Goal: Information Seeking & Learning: Understand process/instructions

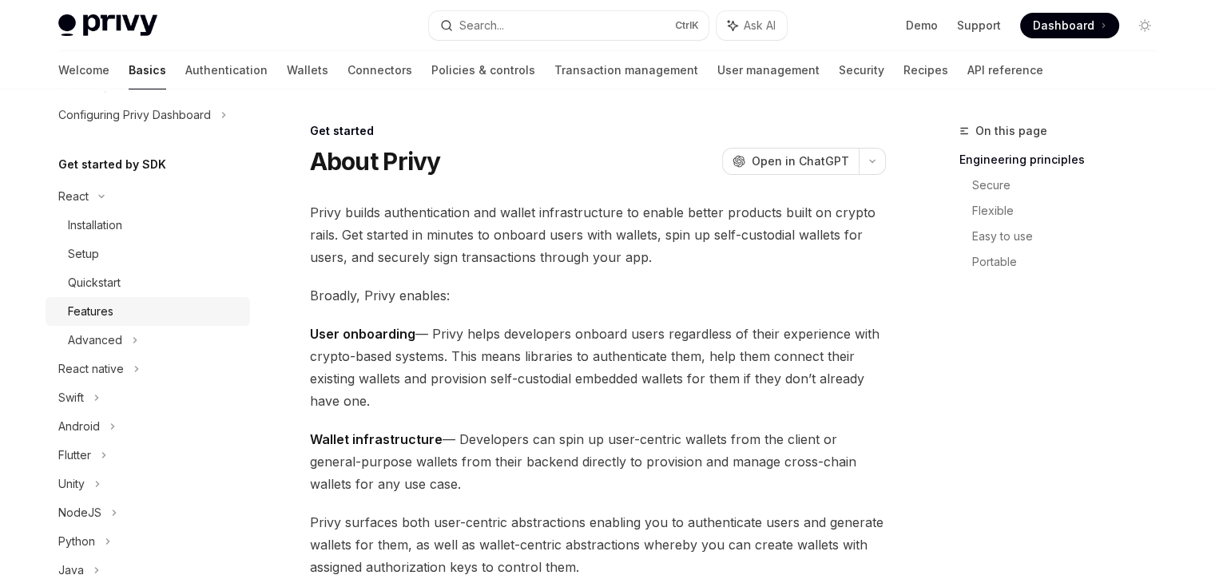
scroll to position [160, 0]
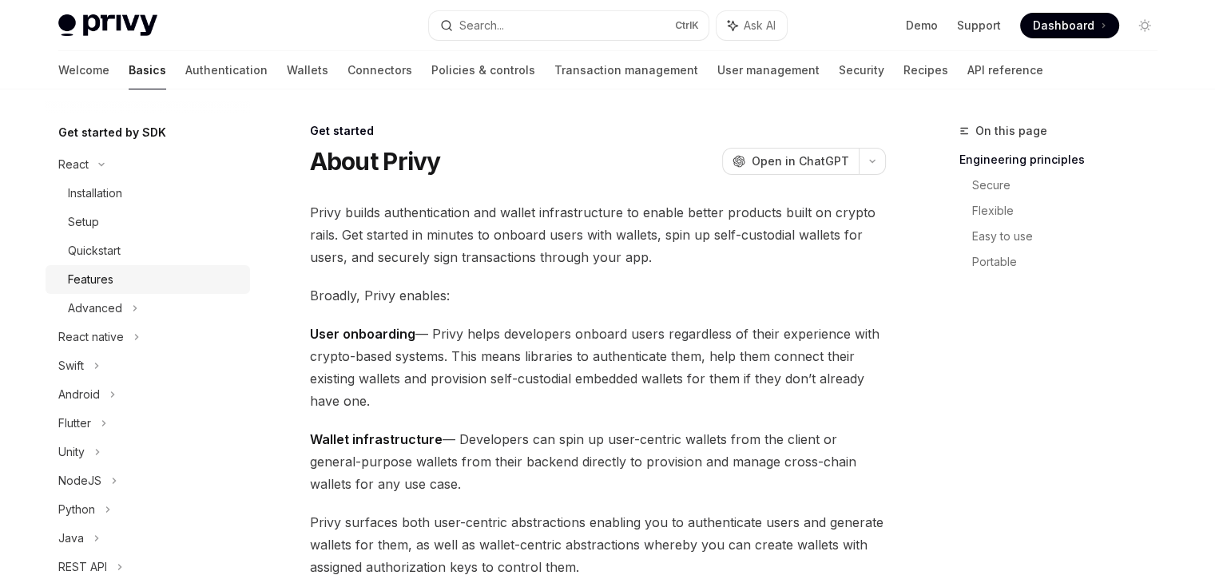
click at [101, 282] on div "Features" at bounding box center [91, 279] width 46 height 19
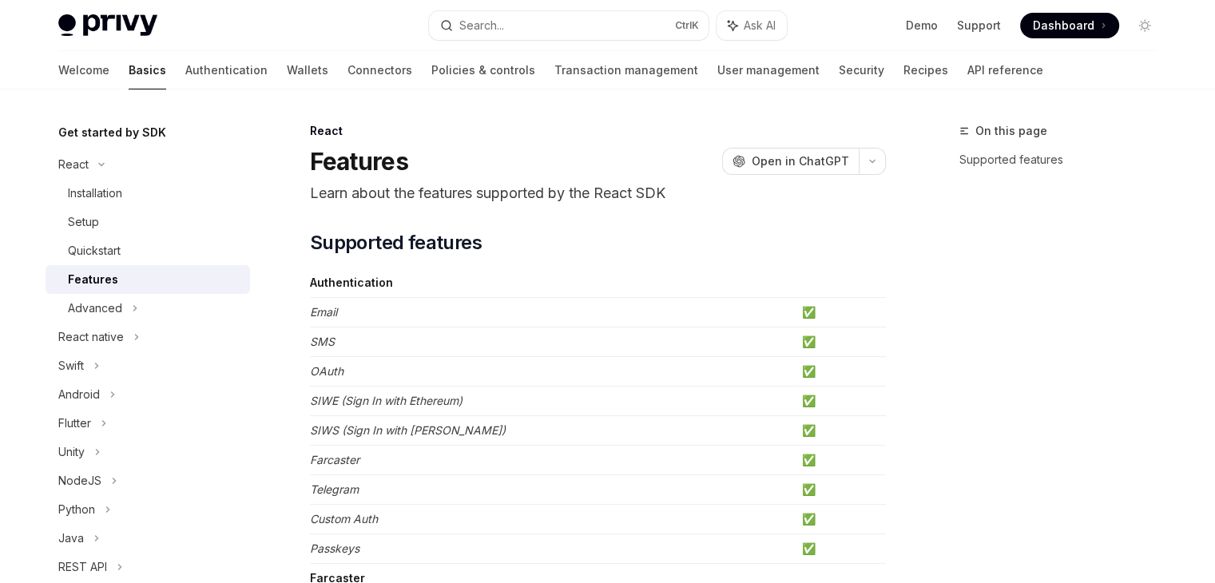
type textarea "*"
click at [872, 166] on button "button" at bounding box center [872, 161] width 27 height 27
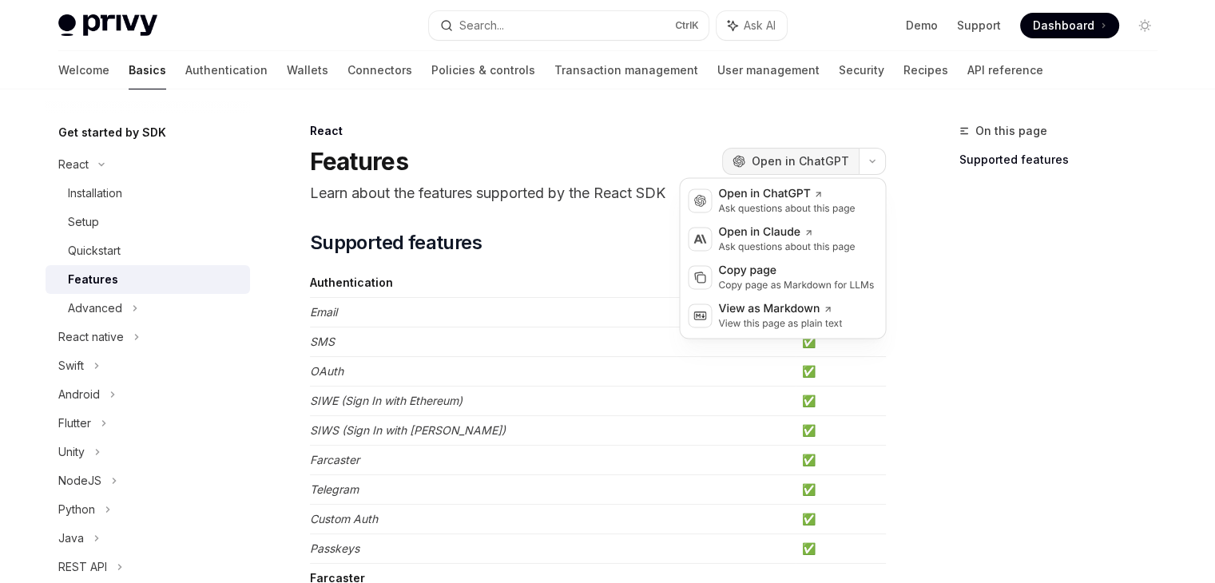
click at [815, 164] on span "Open in ChatGPT" at bounding box center [800, 161] width 97 height 16
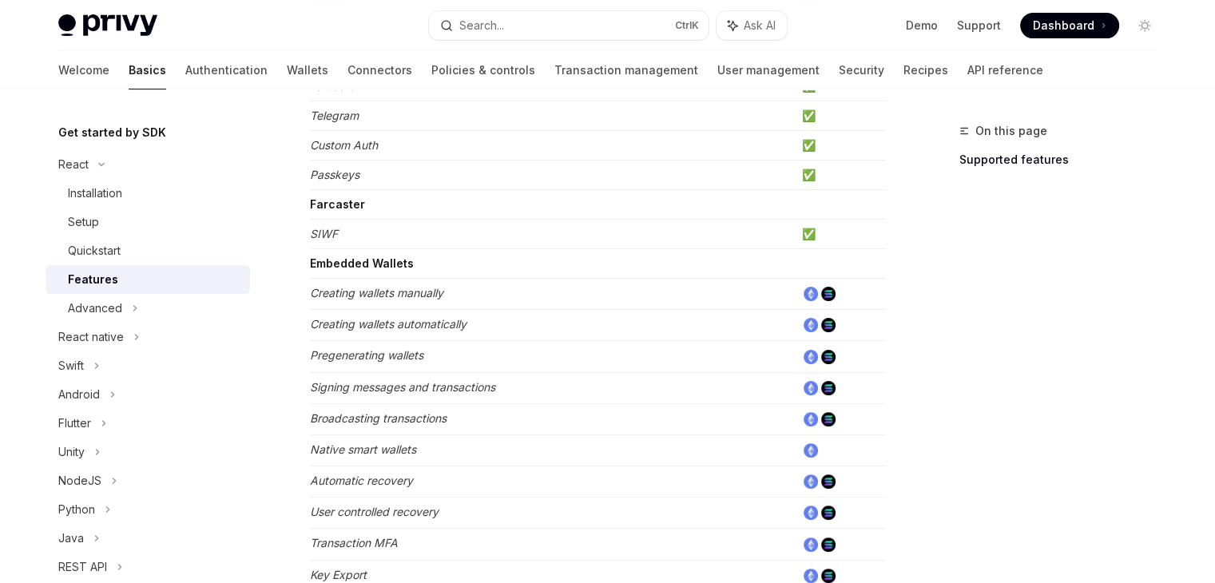
scroll to position [400, 0]
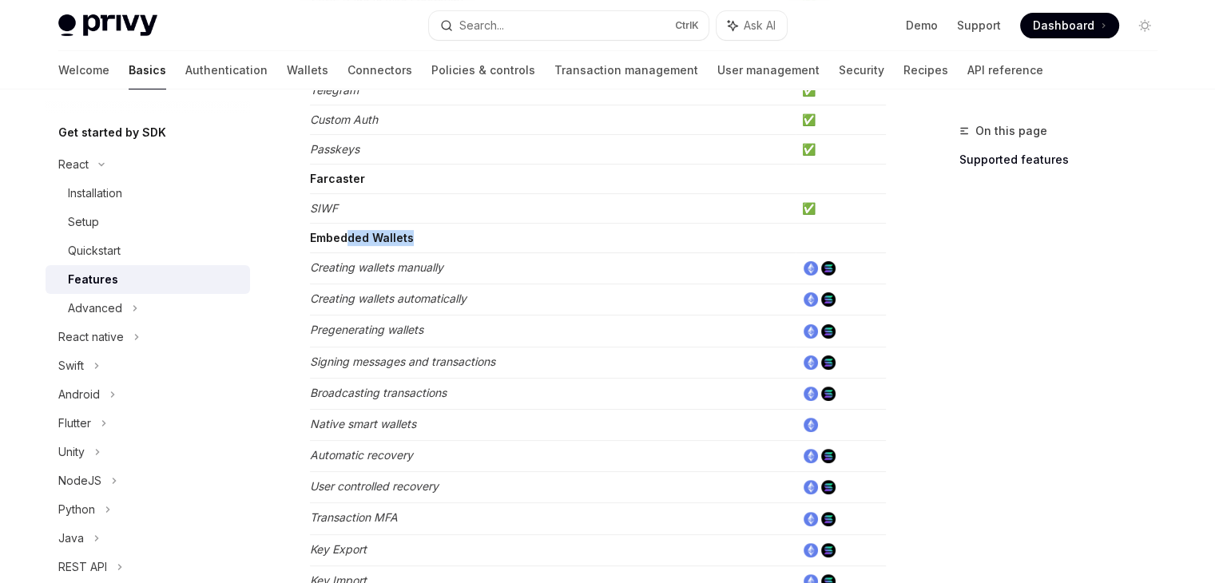
drag, startPoint x: 422, startPoint y: 234, endPoint x: 348, endPoint y: 237, distance: 73.5
click at [348, 237] on td "Embedded Wallets" at bounding box center [553, 239] width 486 height 30
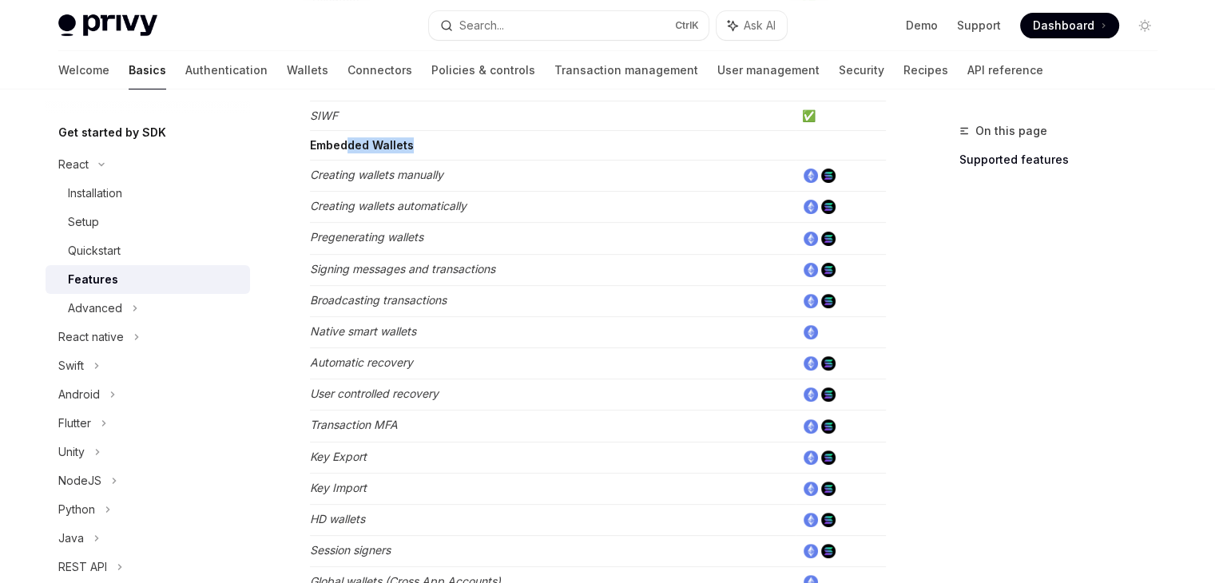
scroll to position [479, 0]
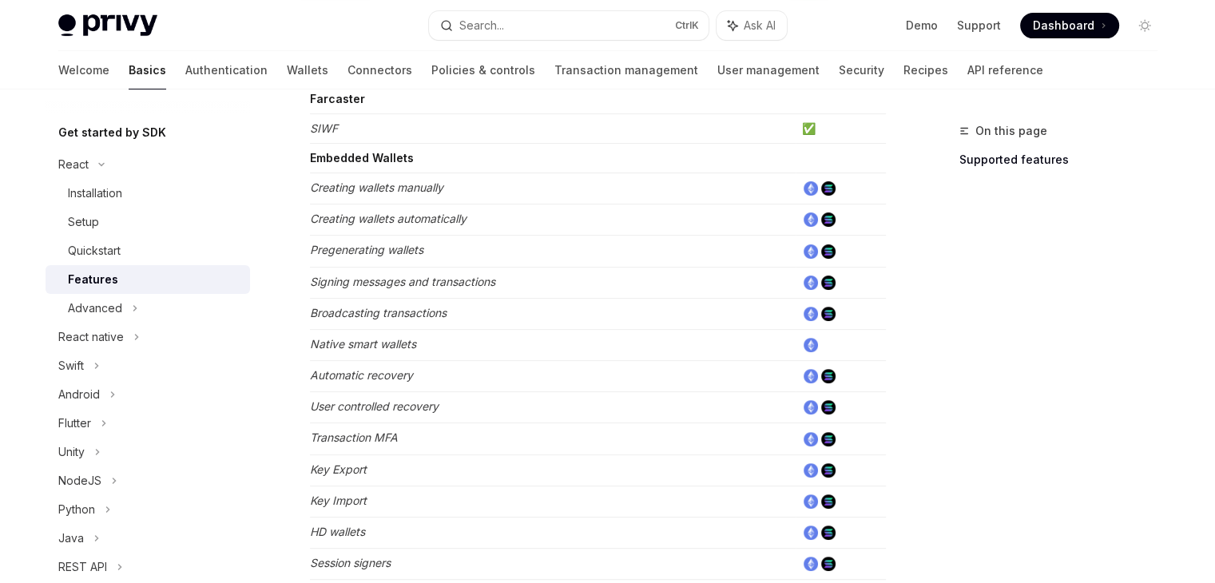
click at [347, 237] on td "Pregenerating wallets" at bounding box center [553, 251] width 486 height 31
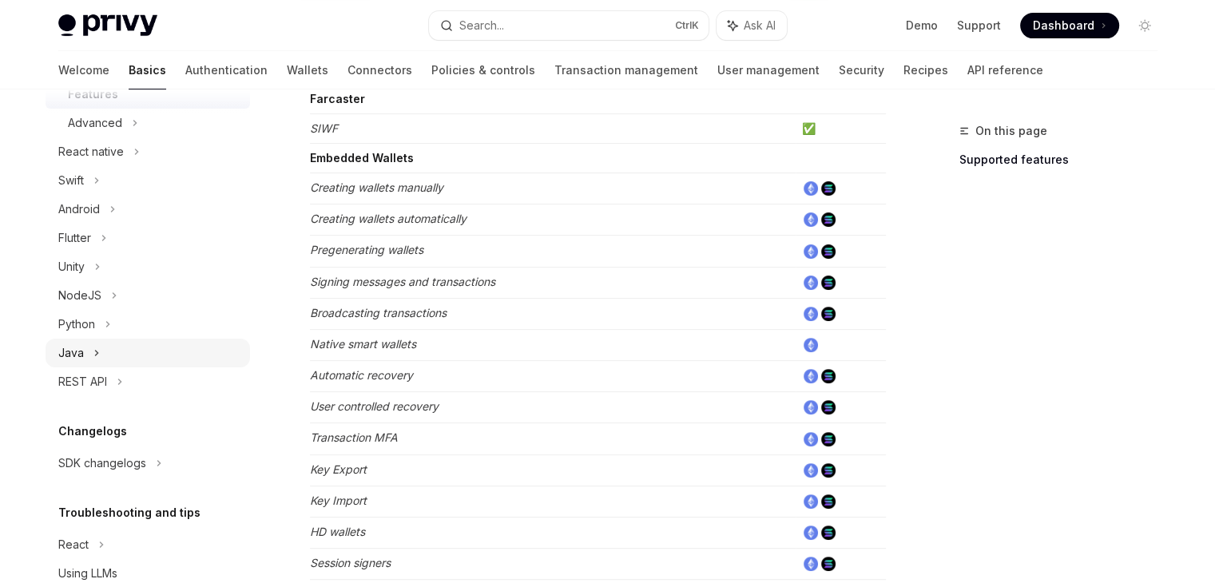
scroll to position [411, 0]
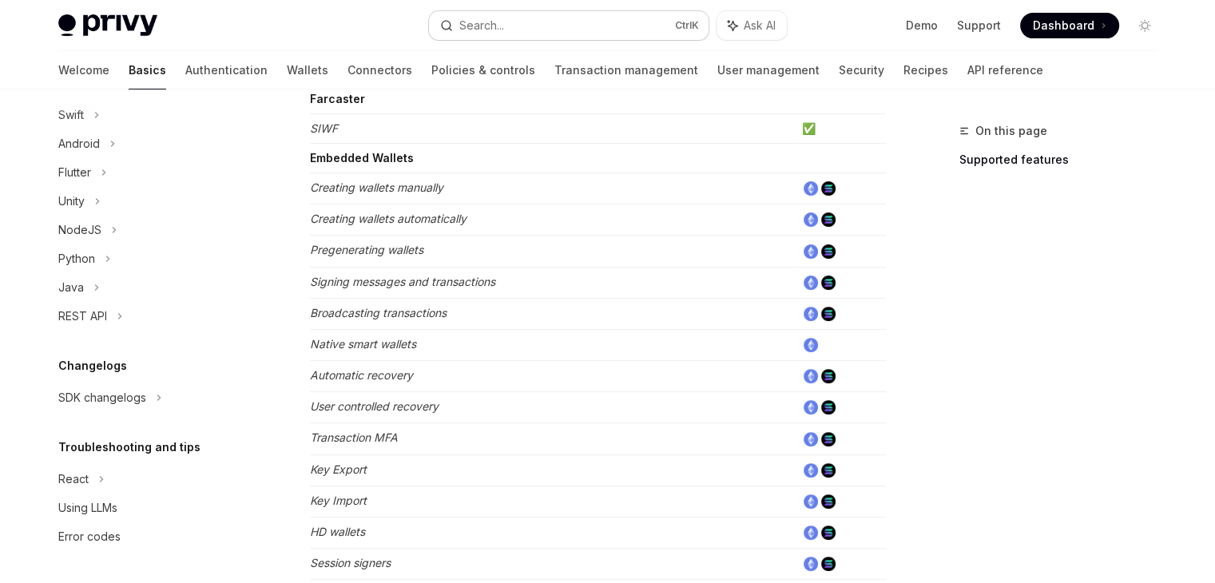
click at [630, 26] on button "Search... Ctrl K" at bounding box center [569, 25] width 280 height 29
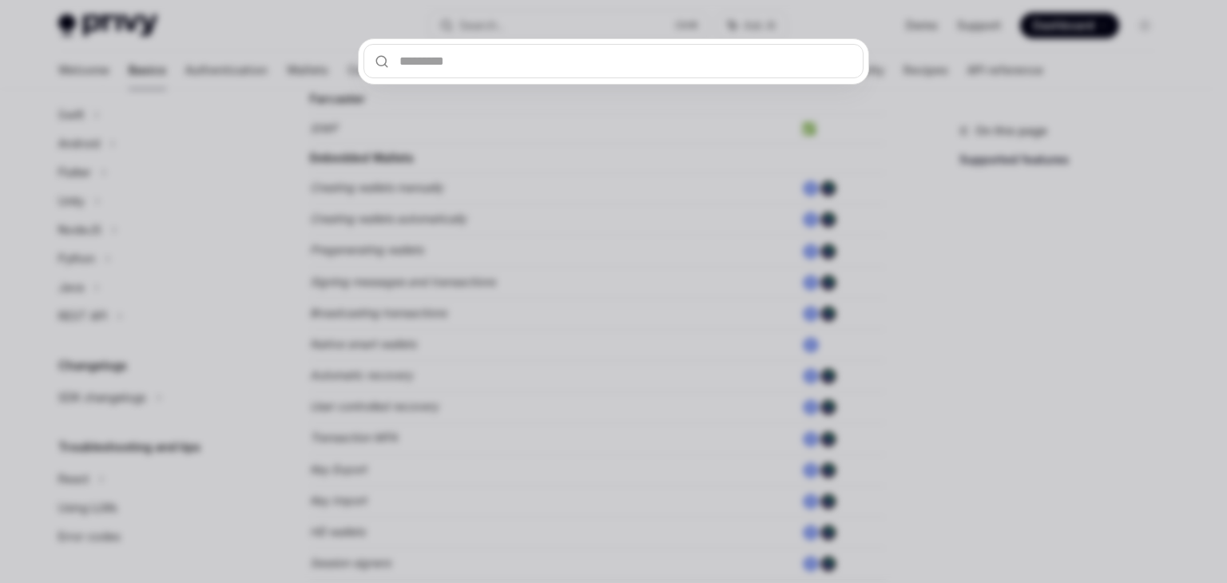
type input "**********"
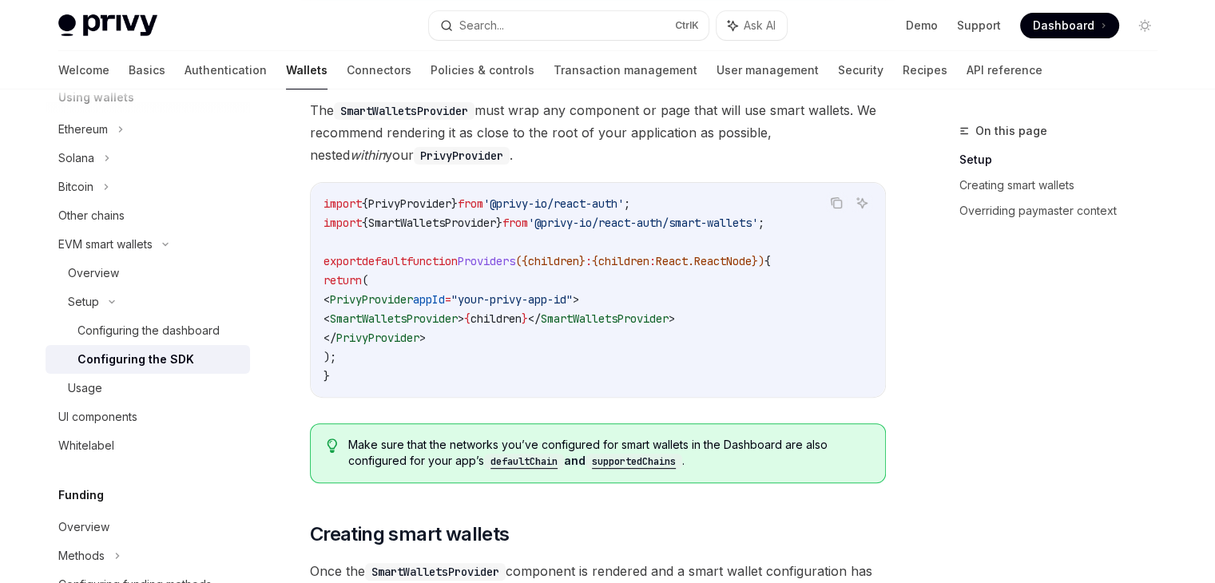
scroll to position [569, 0]
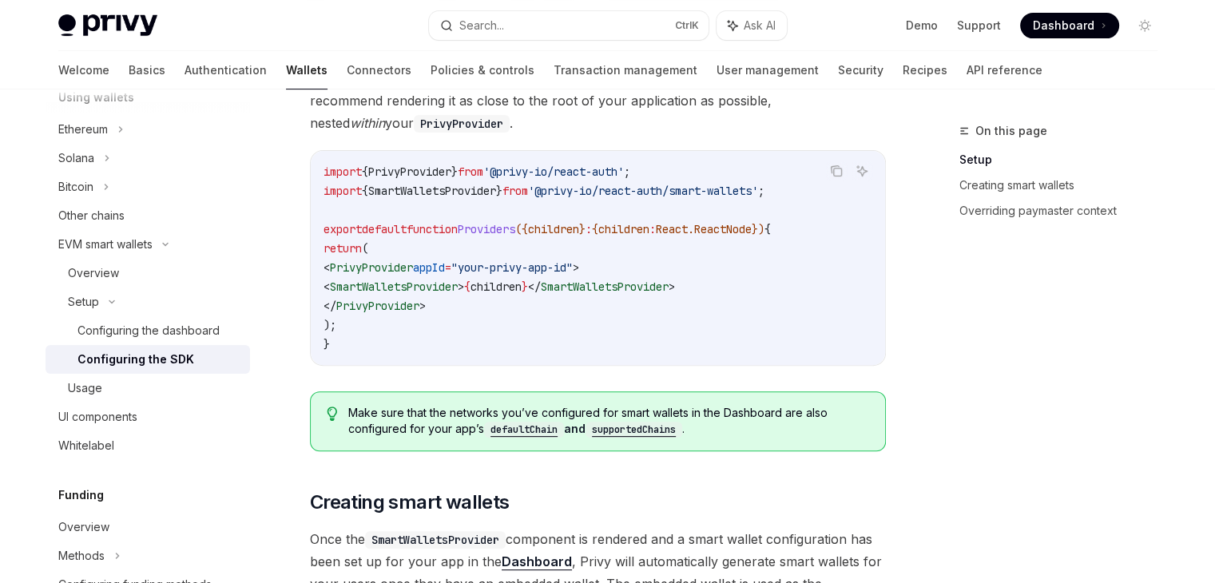
click at [588, 297] on code "import { PrivyProvider } from '@privy-io/react-auth' ; import { SmartWalletsPro…" at bounding box center [598, 258] width 549 height 192
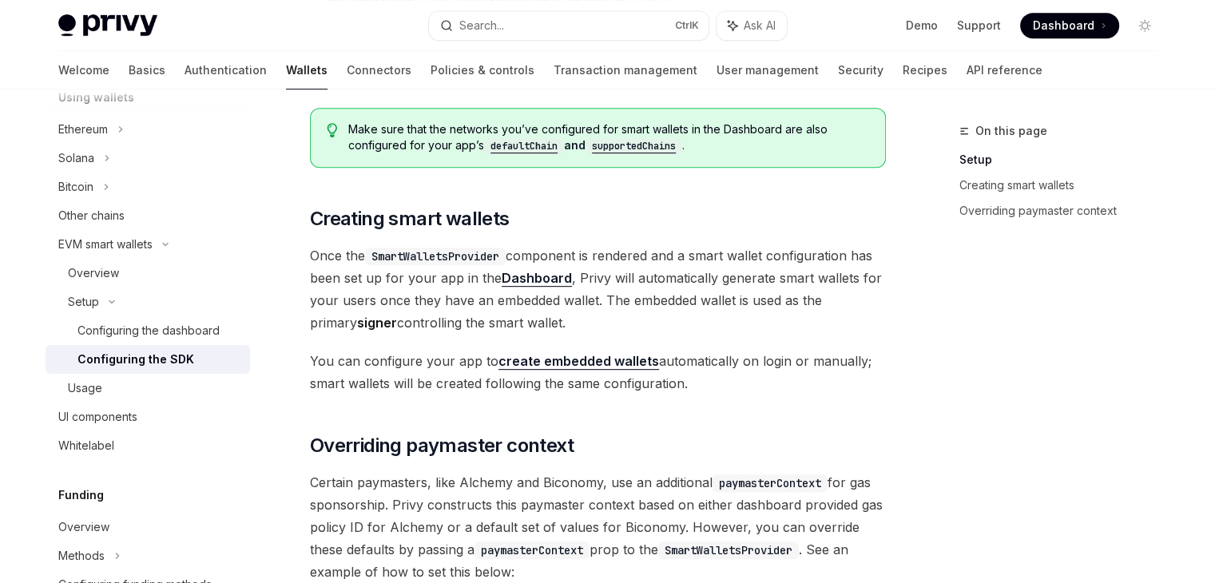
scroll to position [889, 0]
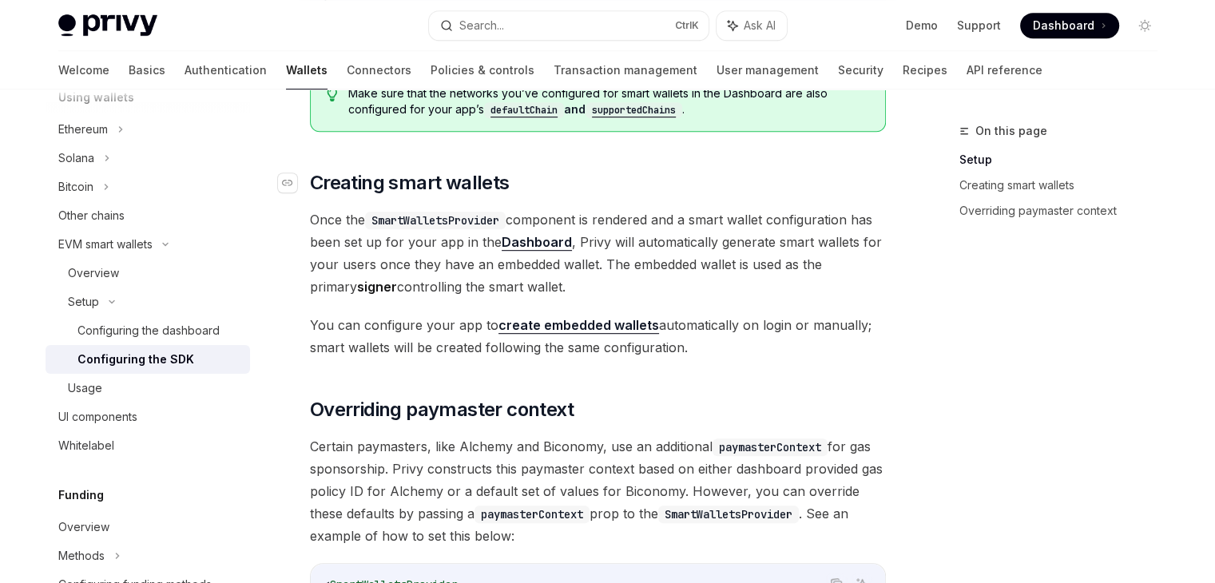
click at [536, 191] on h2 "​ Creating smart wallets" at bounding box center [598, 183] width 576 height 26
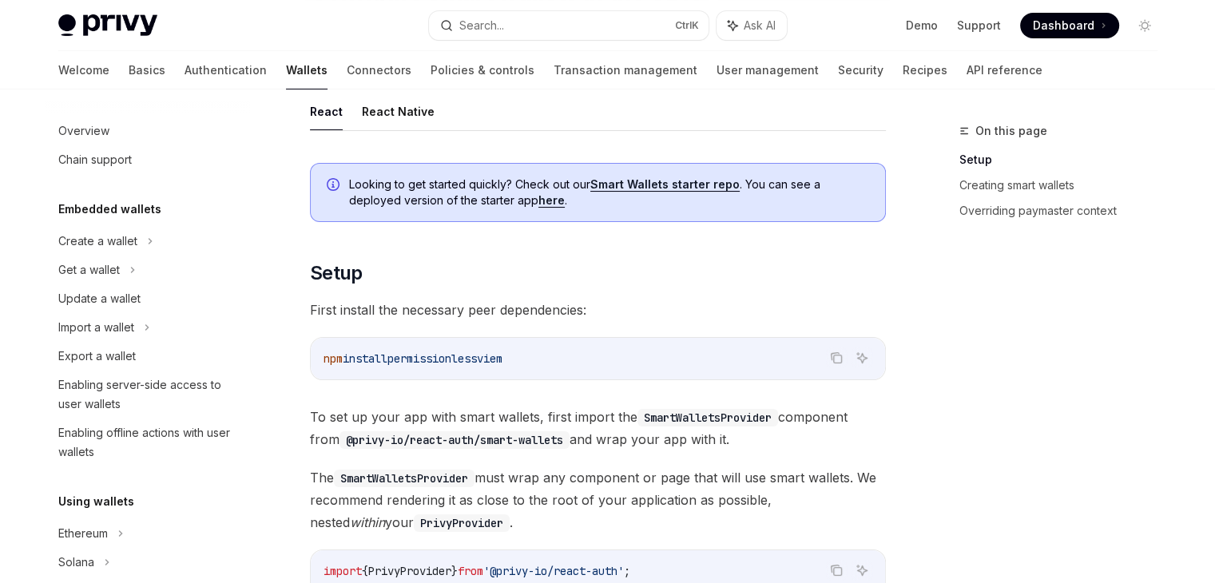
scroll to position [0, 0]
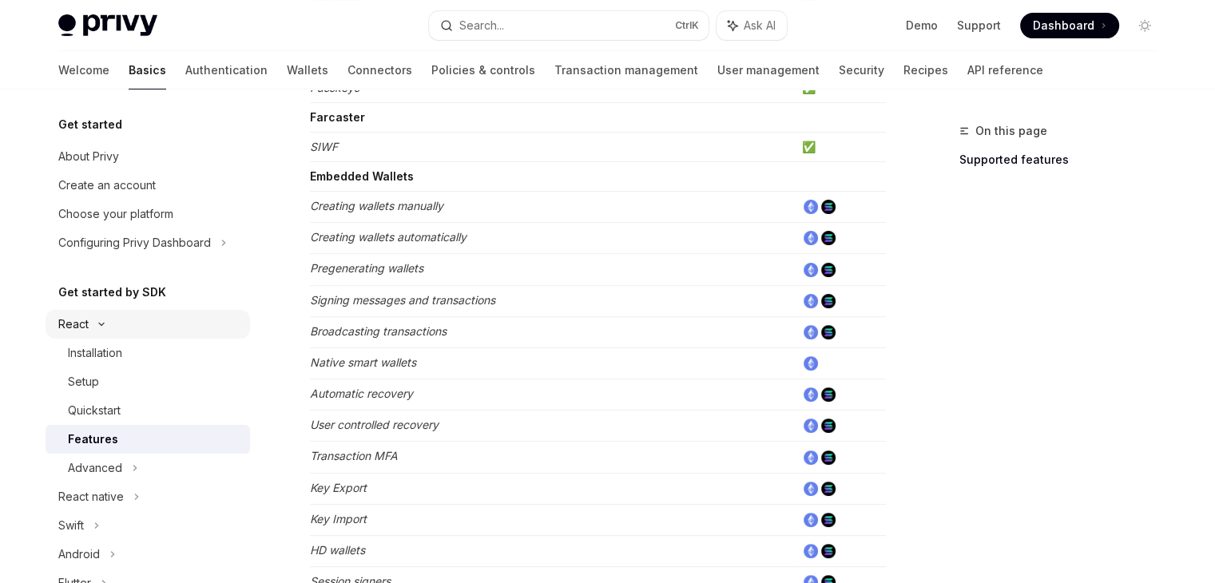
scroll to position [479, 0]
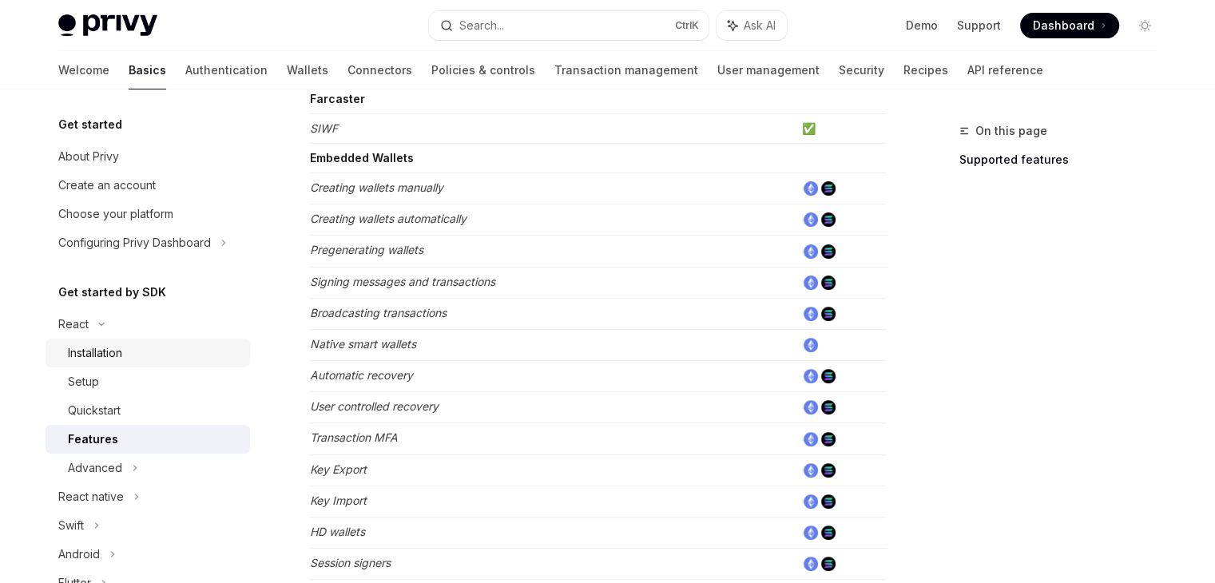
click at [158, 347] on div "Installation" at bounding box center [154, 353] width 173 height 19
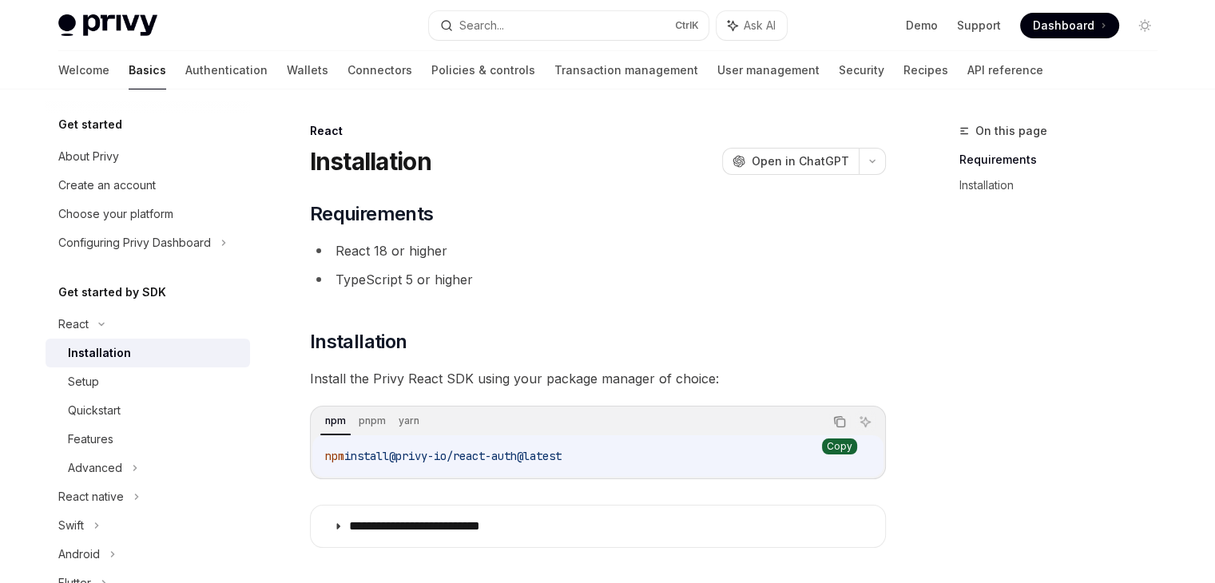
click at [837, 427] on icon "Copy the contents from the code block" at bounding box center [841, 423] width 8 height 8
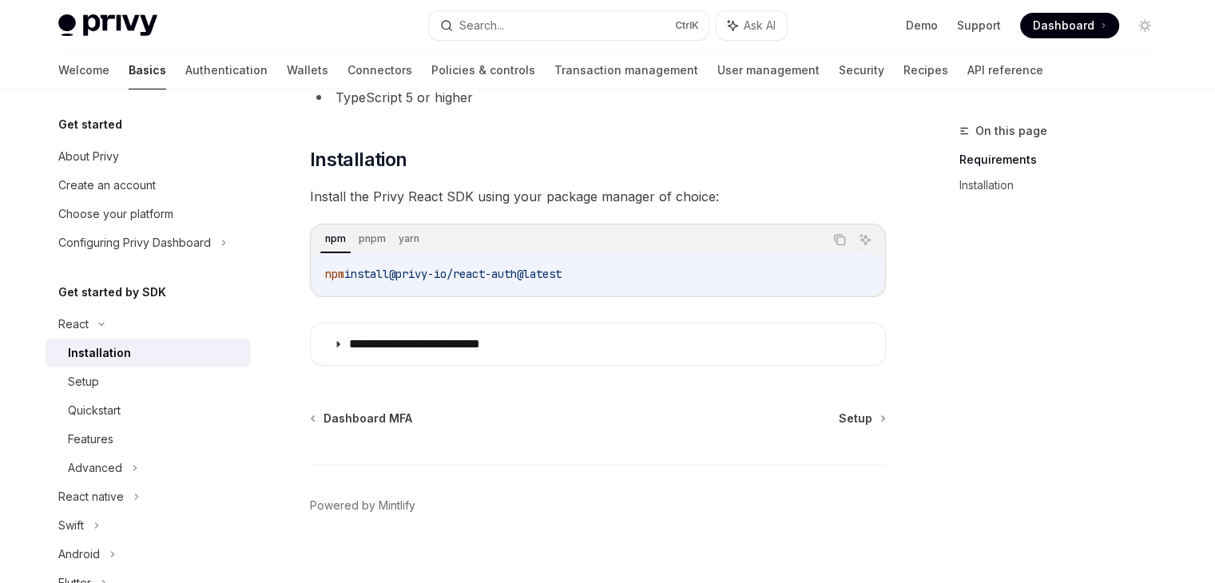
scroll to position [201, 0]
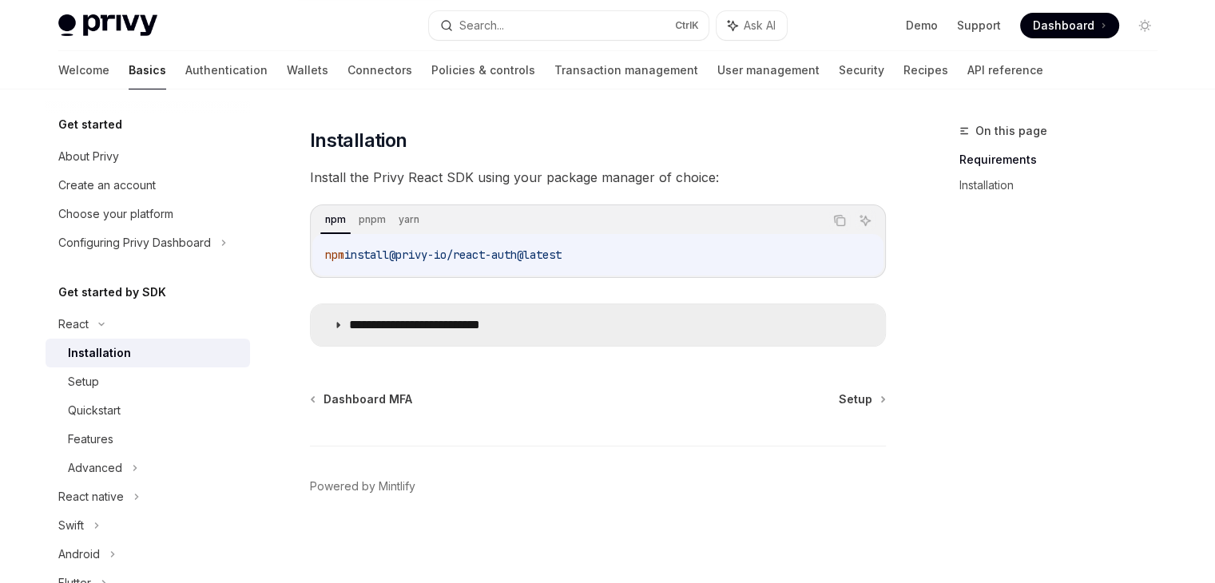
click at [703, 324] on summary "**********" at bounding box center [598, 325] width 574 height 42
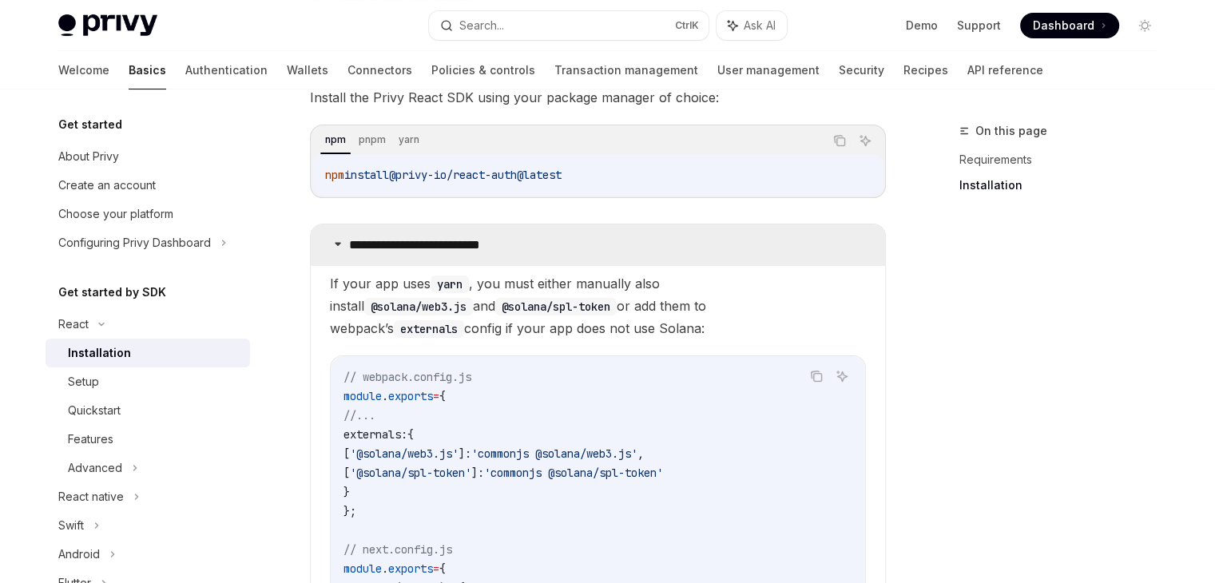
scroll to position [361, 0]
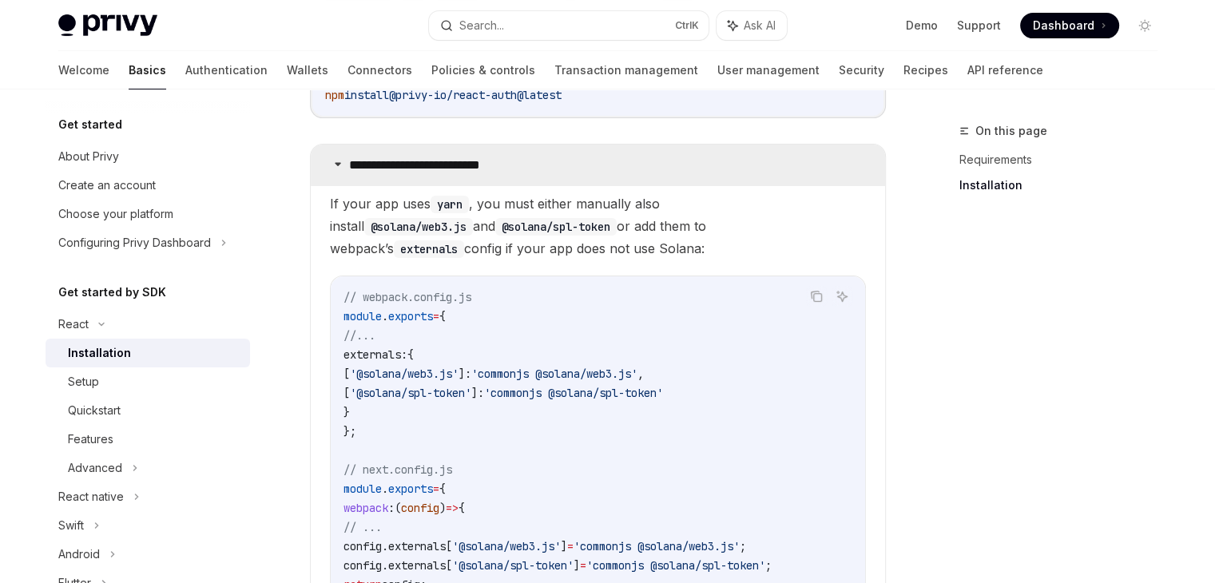
click at [672, 169] on summary "**********" at bounding box center [598, 166] width 574 height 42
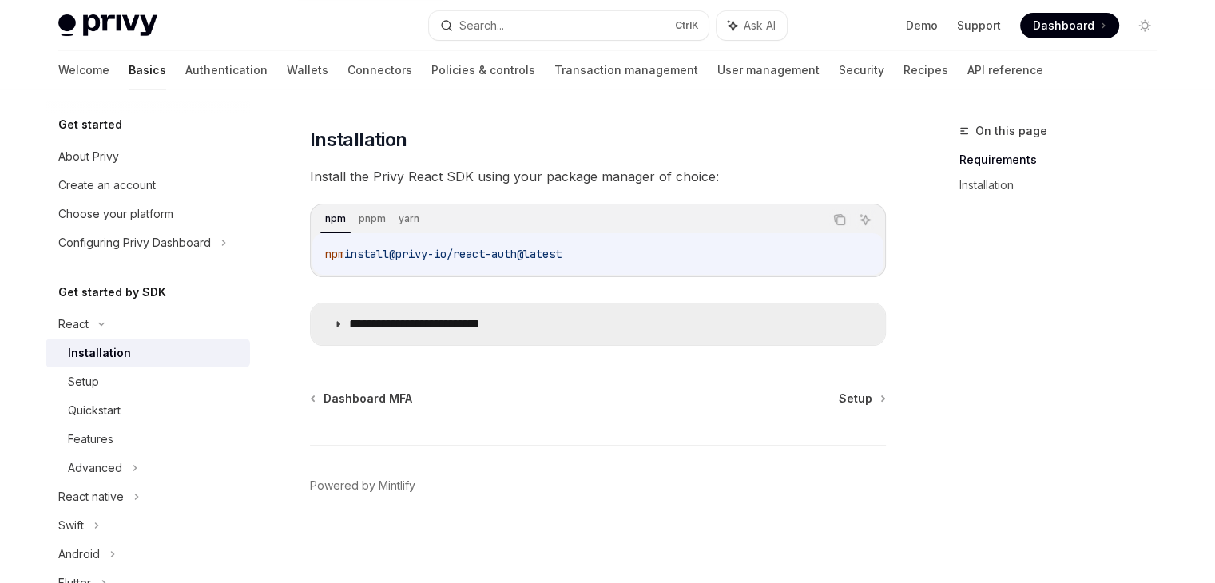
scroll to position [201, 0]
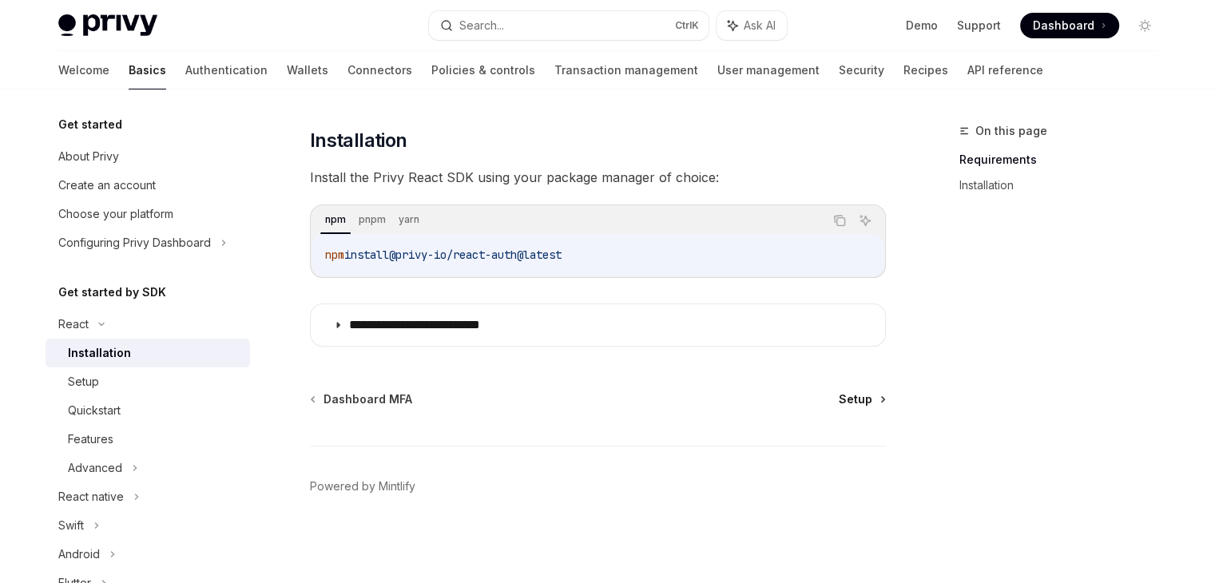
click at [869, 404] on span "Setup" at bounding box center [856, 400] width 34 height 16
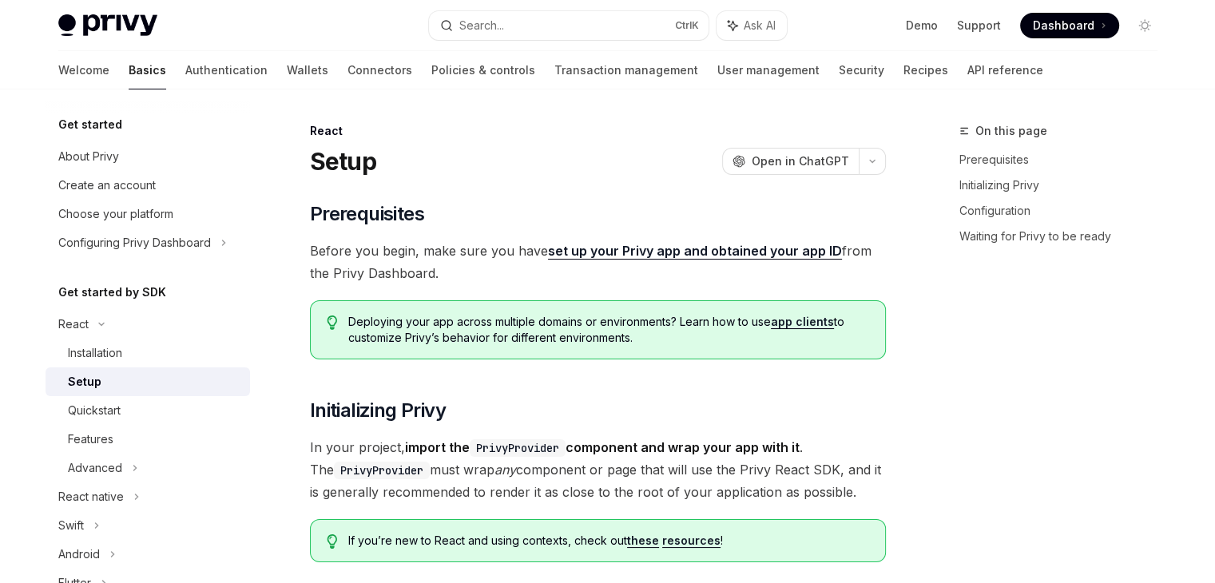
type textarea "*"
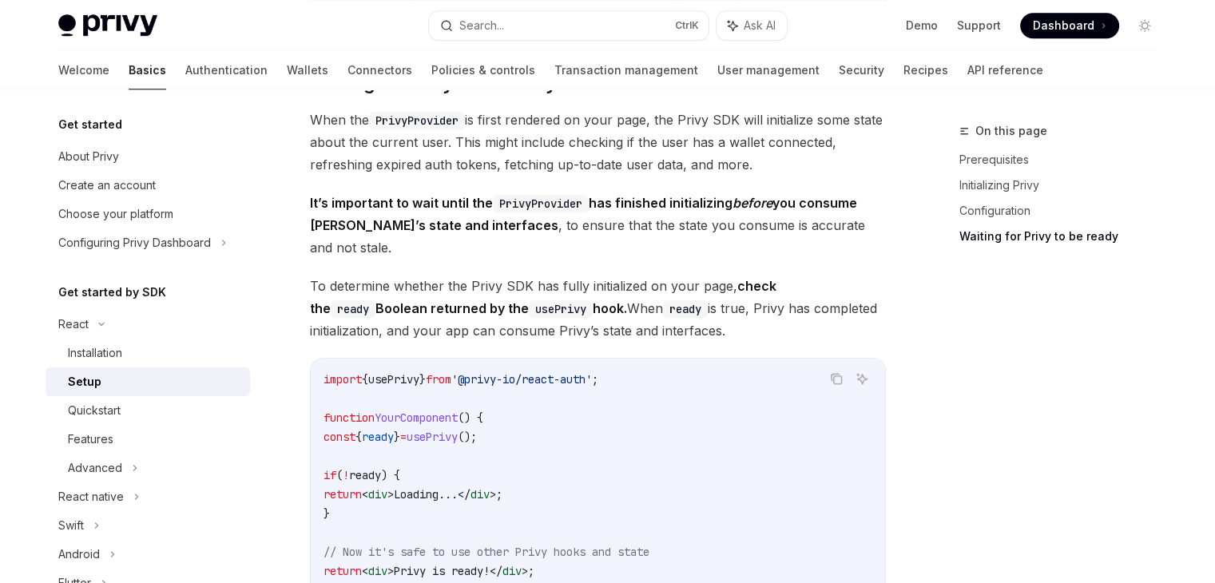
scroll to position [1595, 0]
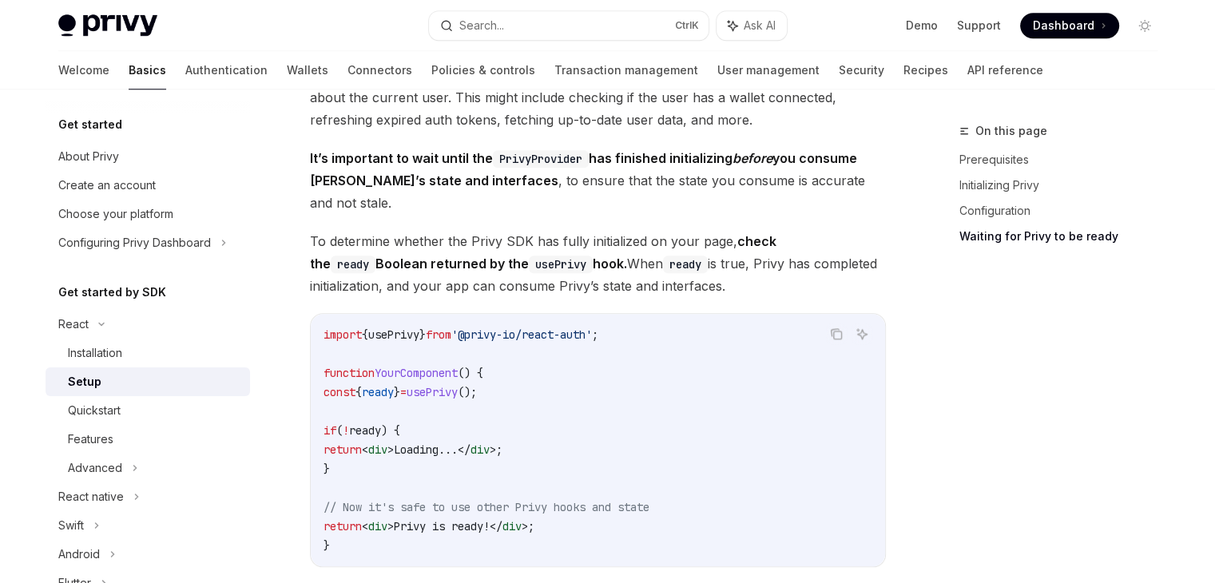
click at [458, 443] on span "Loading..." at bounding box center [426, 450] width 64 height 14
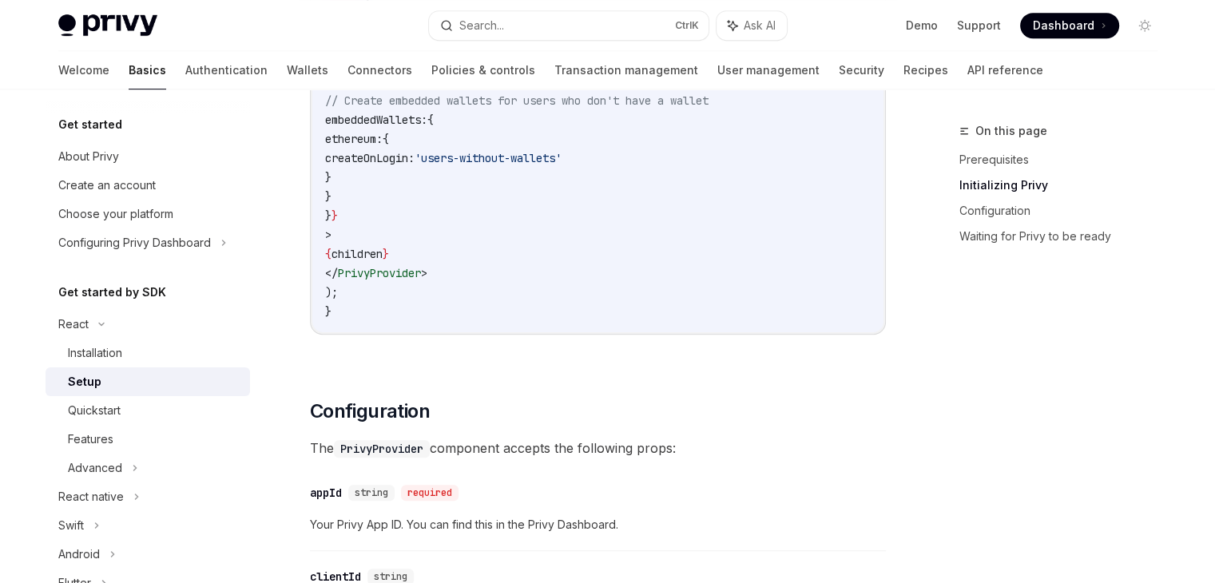
scroll to position [556, 0]
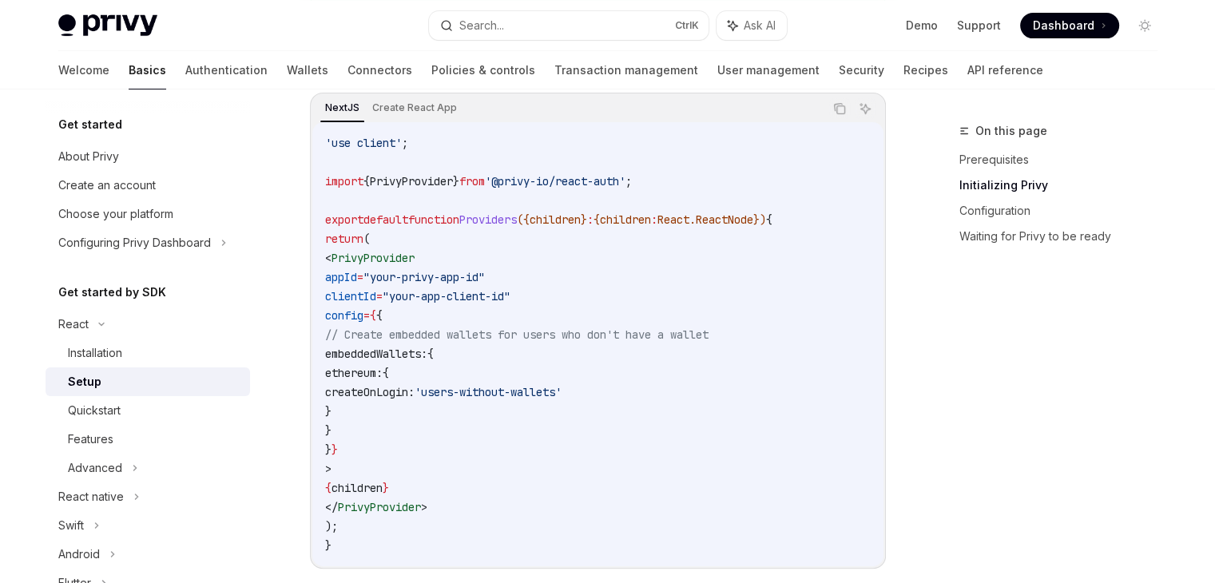
click at [454, 275] on span ""your-privy-app-id"" at bounding box center [424, 277] width 121 height 14
drag, startPoint x: 563, startPoint y: 295, endPoint x: 292, endPoint y: 279, distance: 271.3
copy code "appId = "your-privy-app-id" clientId = "your-app-client-id""
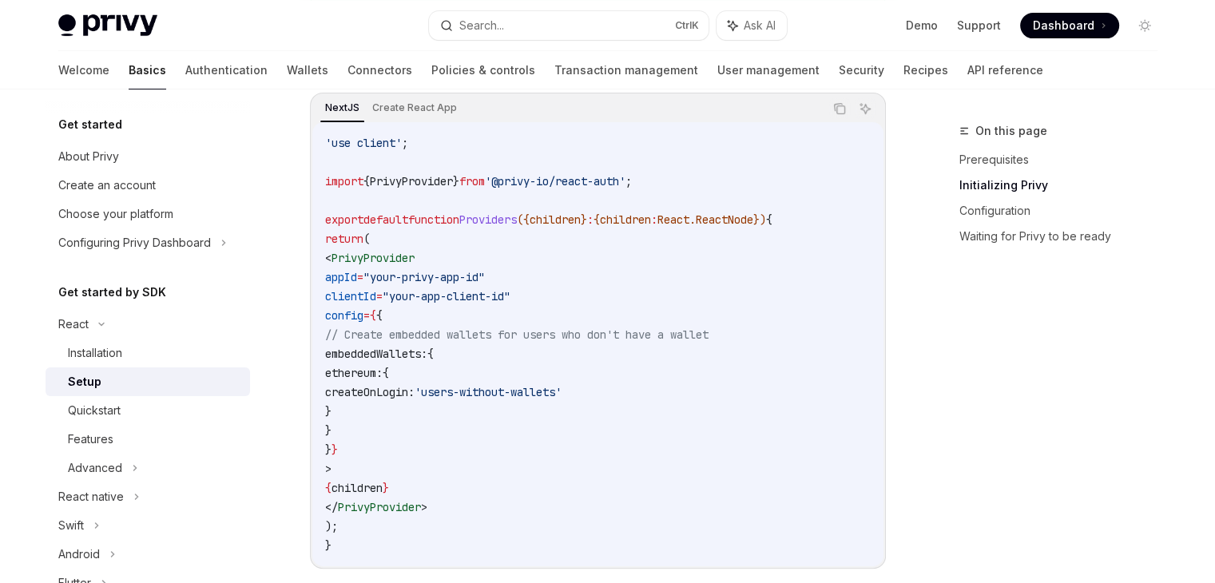
click at [427, 351] on span "embeddedWallets:" at bounding box center [376, 354] width 102 height 14
click at [546, 372] on code "'use client' ; import { PrivyProvider } from '@privy-io/react-auth' ; export de…" at bounding box center [598, 344] width 546 height 422
click at [549, 332] on span "// Create embedded wallets for users who don't have a wallet" at bounding box center [517, 335] width 384 height 14
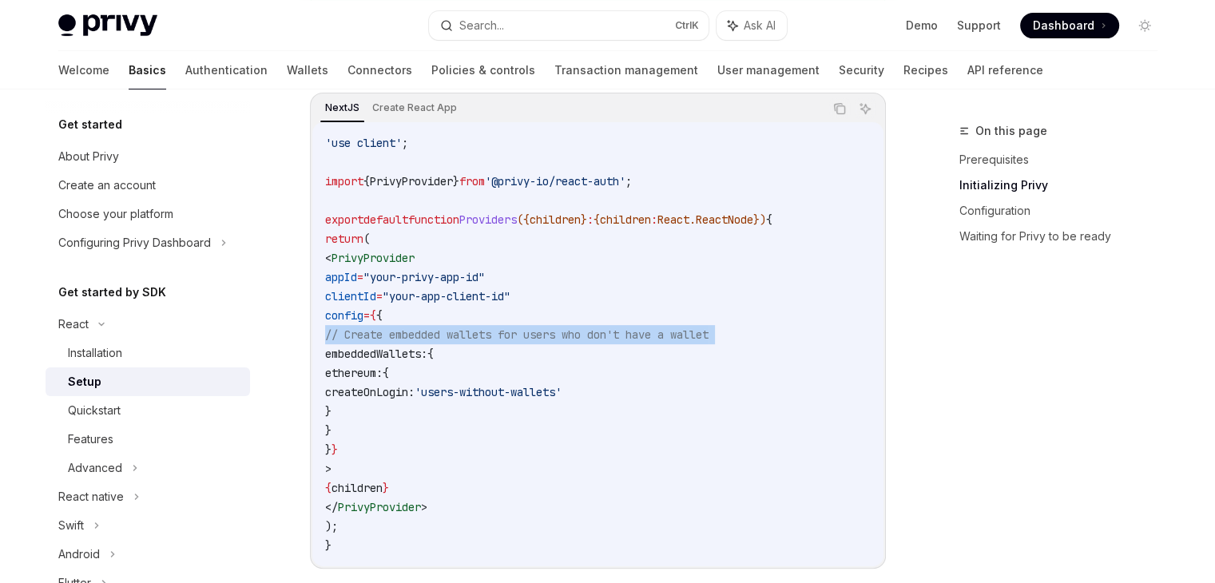
click at [549, 332] on span "// Create embedded wallets for users who don't have a wallet" at bounding box center [517, 335] width 384 height 14
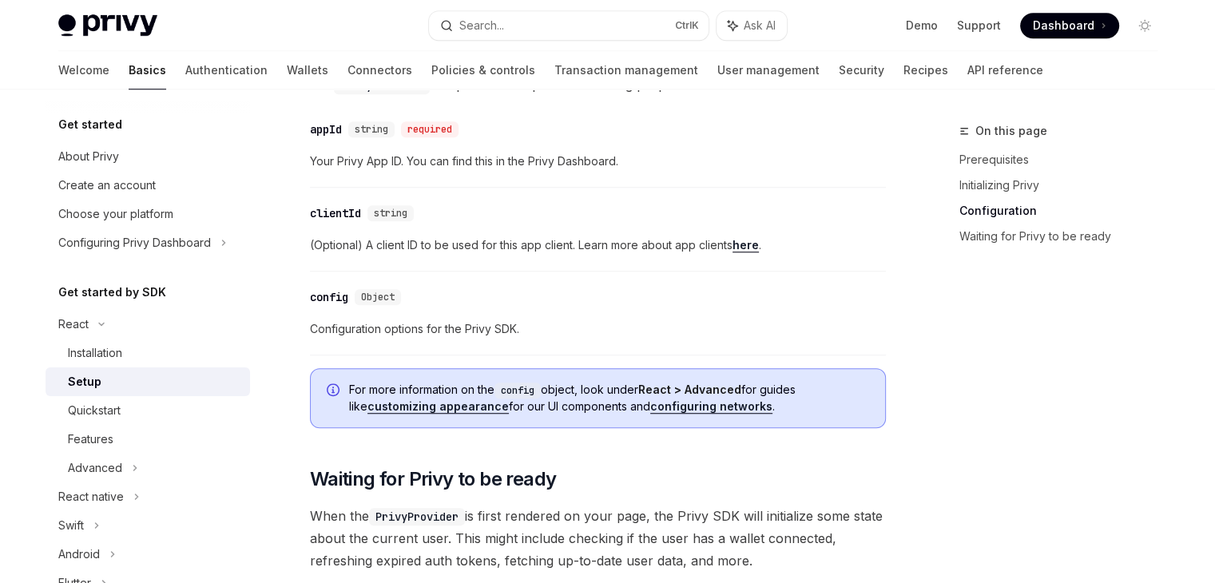
scroll to position [1275, 0]
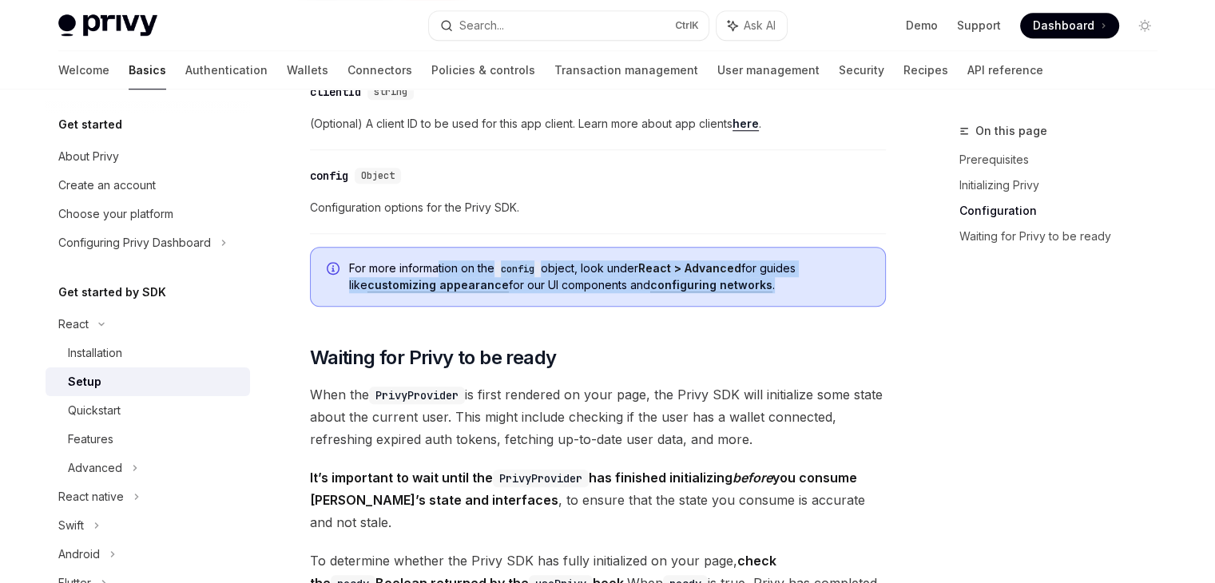
drag, startPoint x: 439, startPoint y: 267, endPoint x: 761, endPoint y: 276, distance: 322.9
click at [761, 276] on span "For more information on the config object, look under React > Advanced for guid…" at bounding box center [609, 276] width 520 height 33
click at [826, 277] on span "For more information on the config object, look under React > Advanced for guid…" at bounding box center [609, 276] width 520 height 33
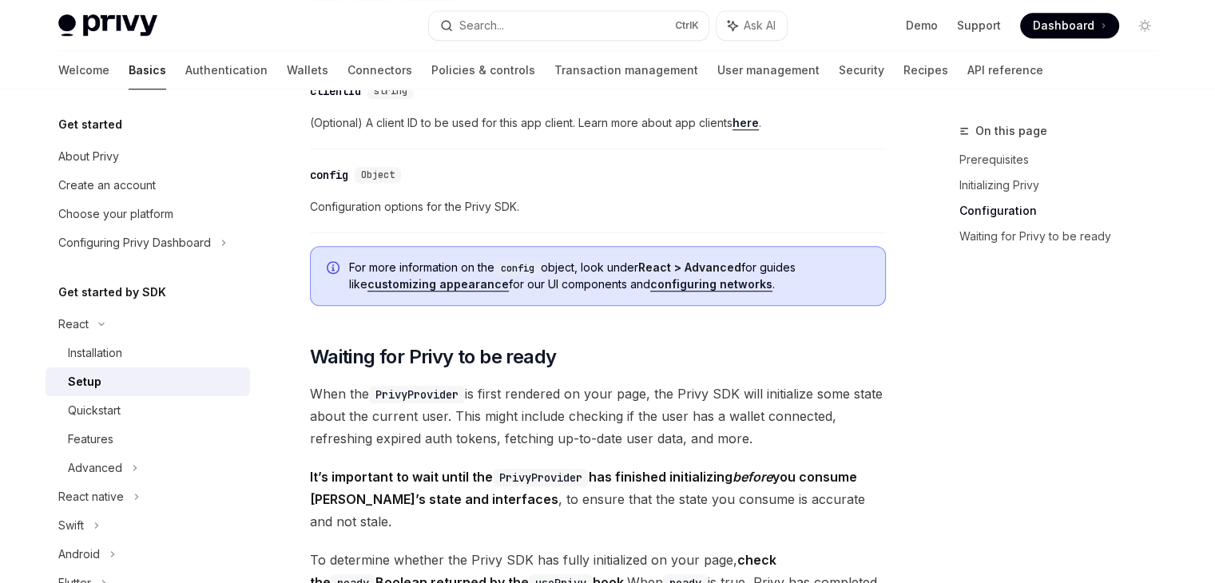
scroll to position [1355, 0]
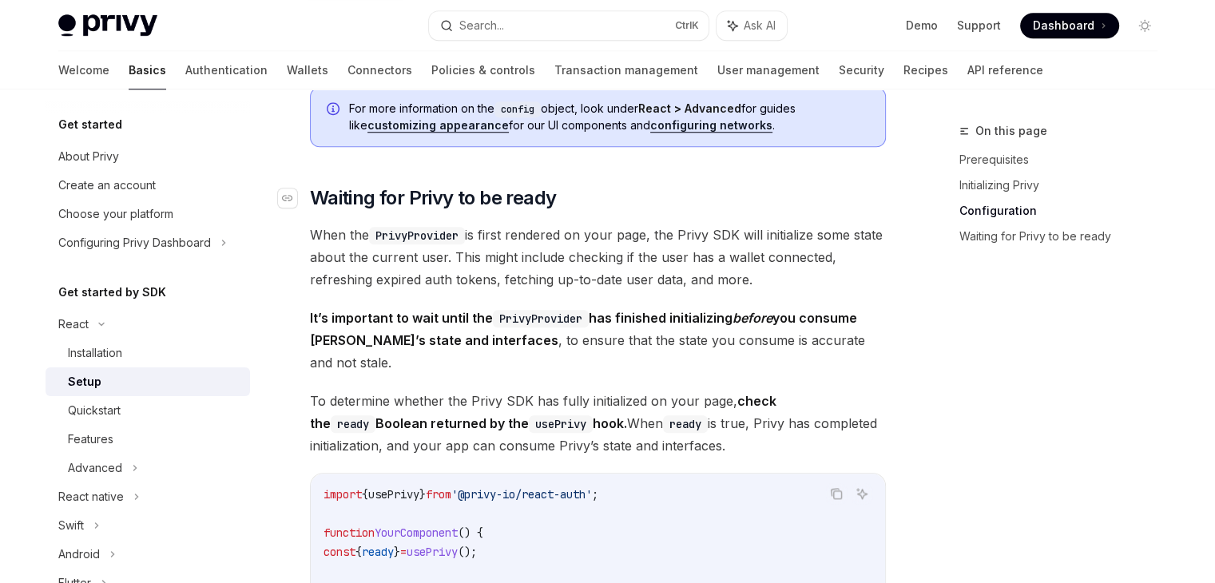
click at [507, 193] on span "Waiting for Privy to be ready" at bounding box center [433, 198] width 247 height 26
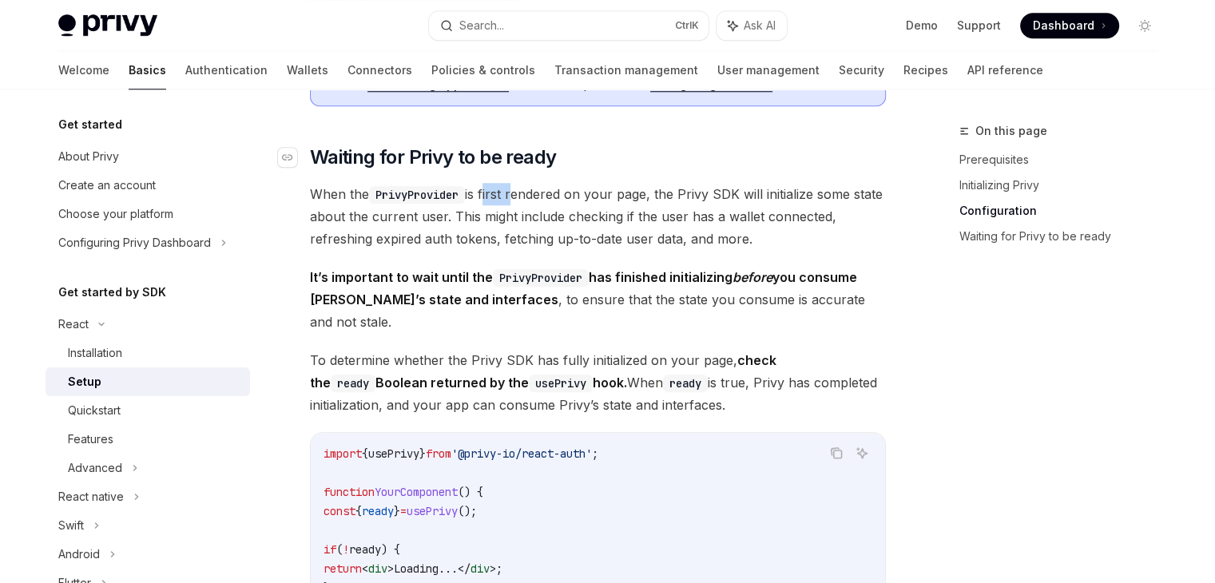
click at [507, 193] on span "When the PrivyProvider is first rendered on your page, the Privy SDK will initi…" at bounding box center [598, 216] width 576 height 67
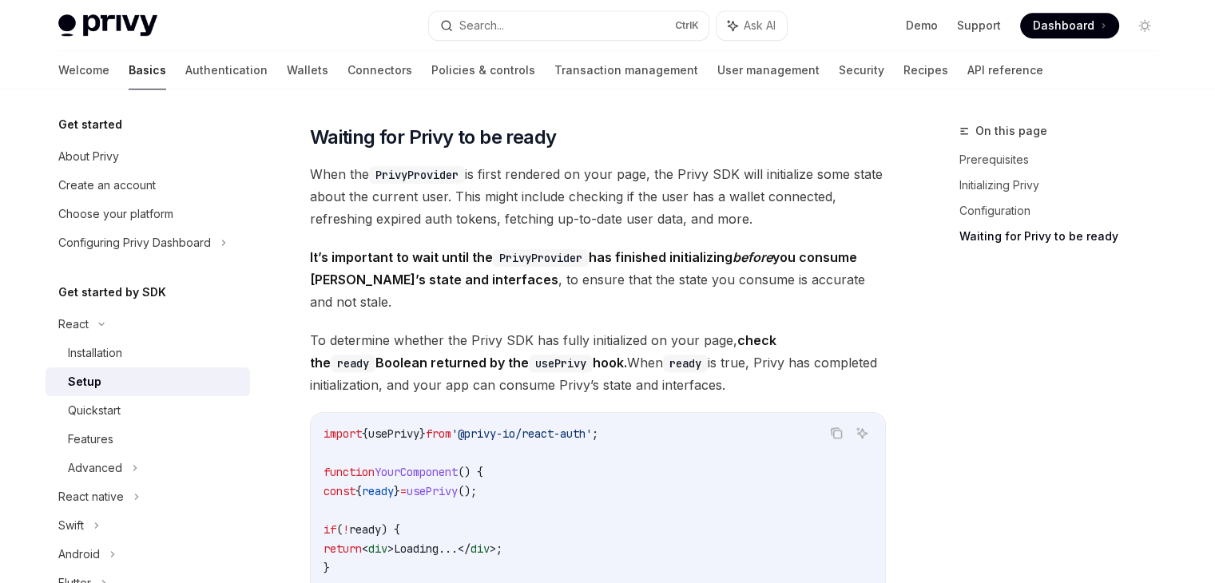
click at [507, 195] on span "When the PrivyProvider is first rendered on your page, the Privy SDK will initi…" at bounding box center [598, 196] width 576 height 67
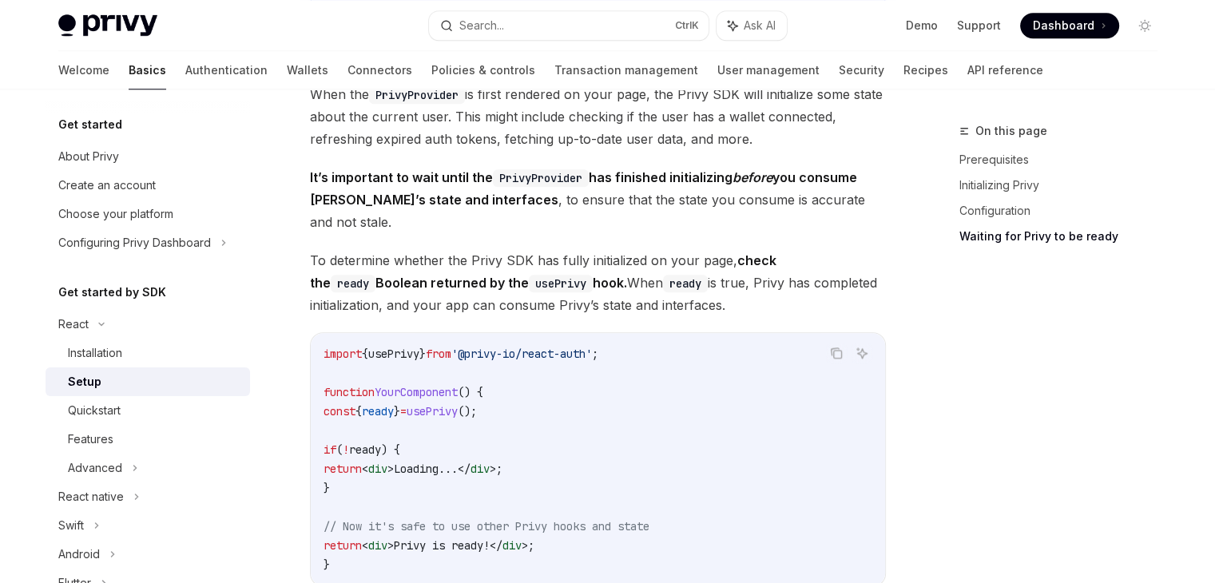
scroll to position [1656, 0]
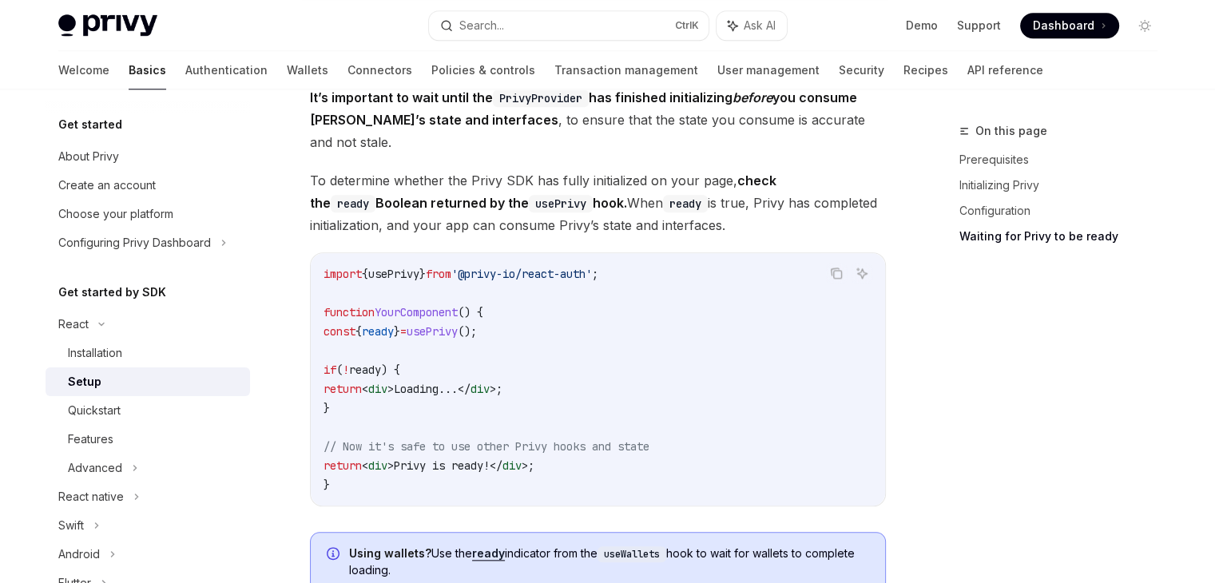
click at [419, 267] on span "usePrivy" at bounding box center [393, 274] width 51 height 14
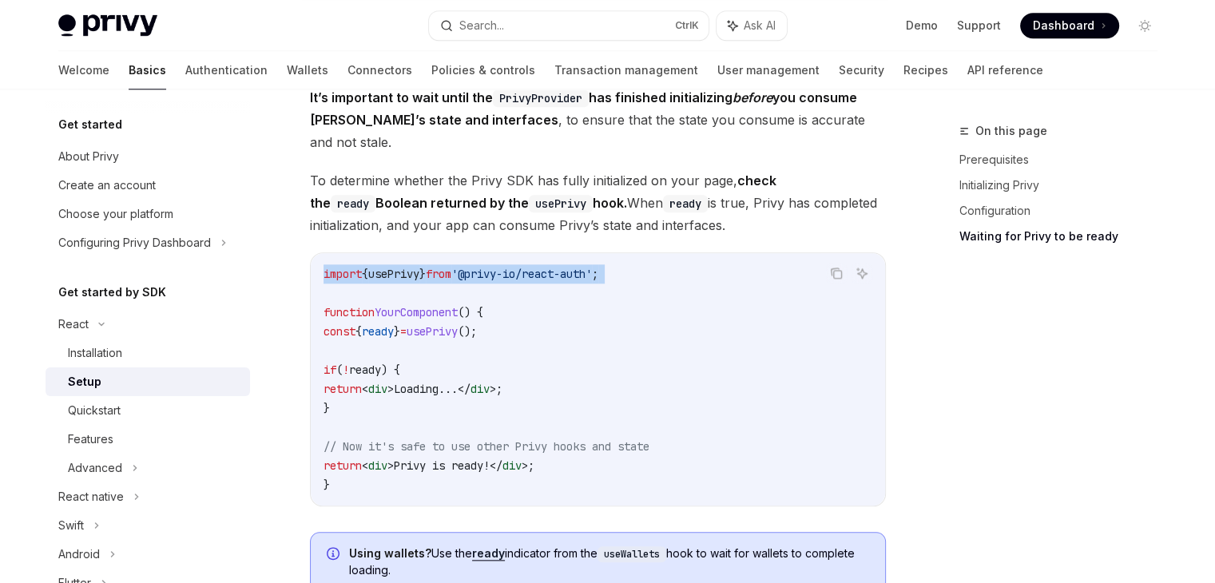
click at [419, 267] on span "usePrivy" at bounding box center [393, 274] width 51 height 14
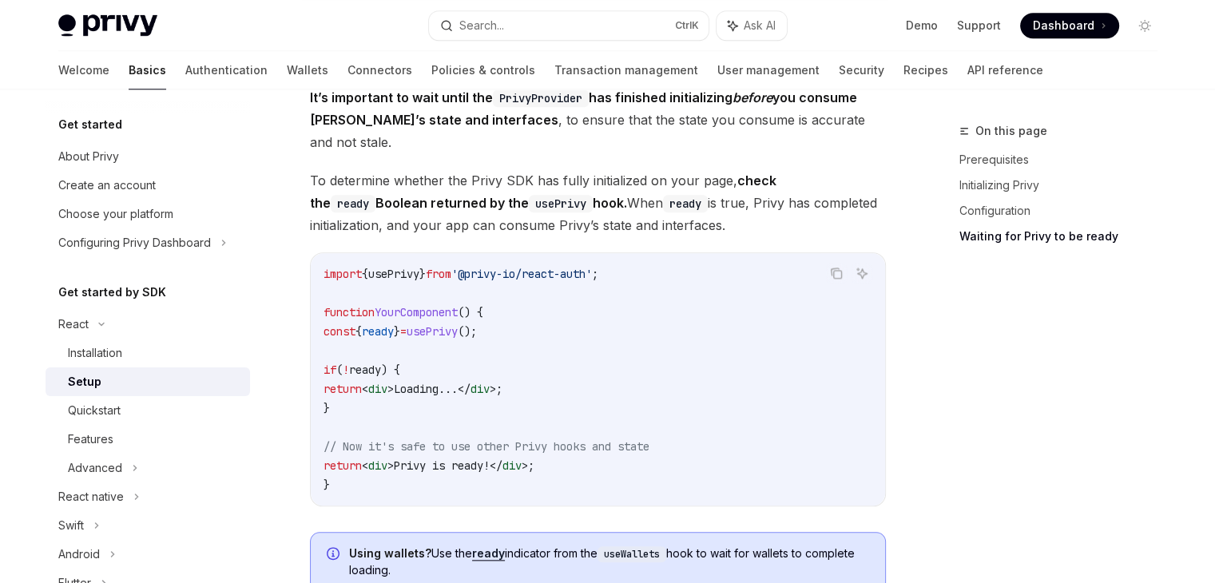
click at [505, 264] on code "import { usePrivy } from '@privy-io/react-auth' ; function YourComponent () { c…" at bounding box center [598, 379] width 549 height 230
click at [458, 324] on span "usePrivy" at bounding box center [432, 331] width 51 height 14
copy span "usePrivy"
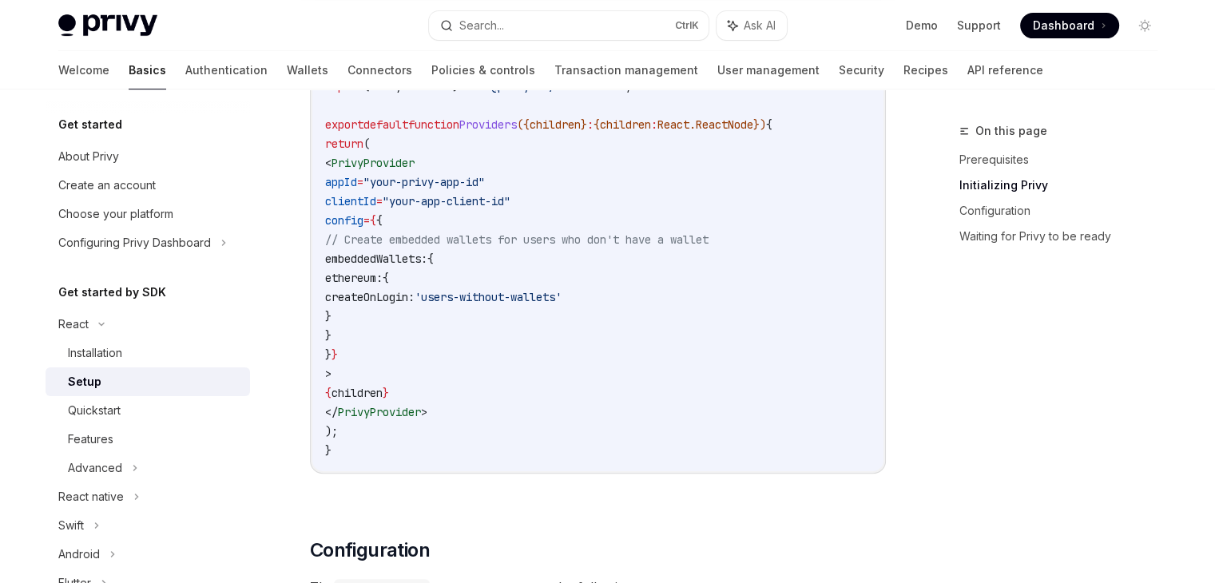
scroll to position [617, 0]
